Goal: Task Accomplishment & Management: Manage account settings

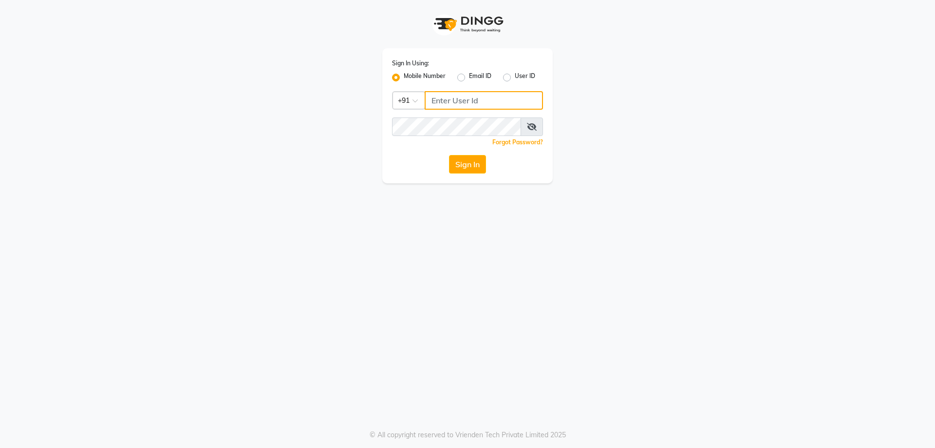
click at [462, 99] on input "Username" at bounding box center [484, 100] width 118 height 19
type input "5"
click at [515, 79] on label "User ID" at bounding box center [525, 78] width 20 height 12
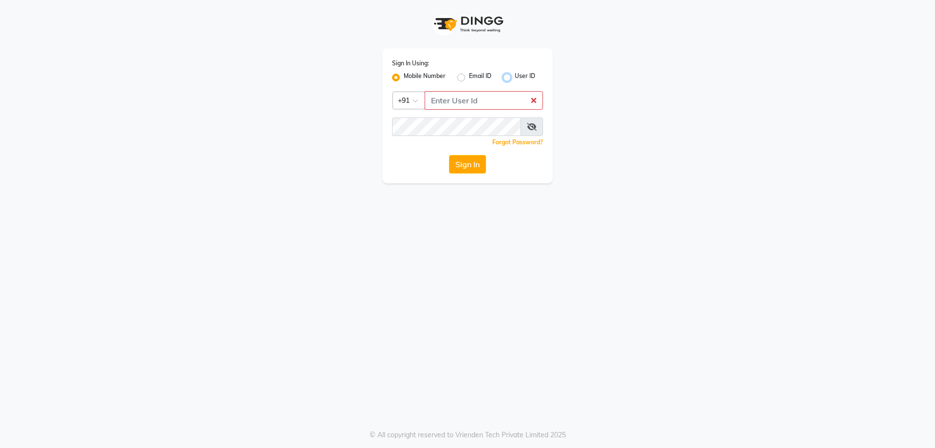
click at [515, 78] on input "User ID" at bounding box center [518, 75] width 6 height 6
radio input "true"
radio input "false"
click at [477, 98] on input "Username" at bounding box center [467, 100] width 151 height 19
click at [469, 74] on label "Email ID" at bounding box center [480, 78] width 22 height 12
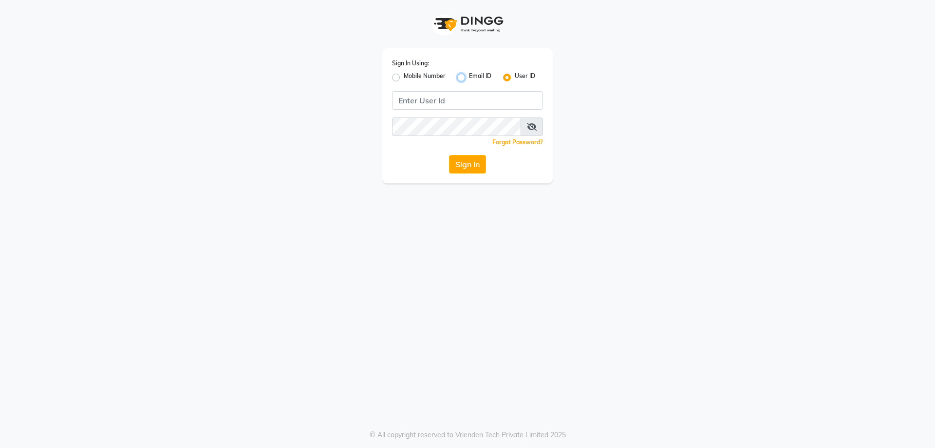
click at [469, 74] on input "Email ID" at bounding box center [472, 75] width 6 height 6
radio input "true"
click at [516, 80] on label "User ID" at bounding box center [525, 78] width 20 height 12
click at [516, 78] on input "User ID" at bounding box center [518, 75] width 6 height 6
radio input "true"
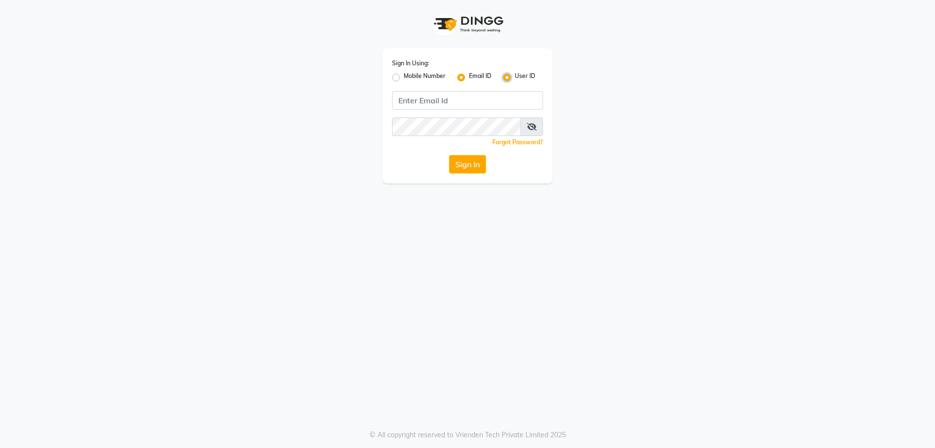
radio input "false"
click at [472, 103] on input "Username" at bounding box center [467, 100] width 151 height 19
type input "ethinixexceptional"
click at [449, 155] on button "Sign In" at bounding box center [467, 164] width 37 height 19
